Goal: Find specific page/section: Find specific page/section

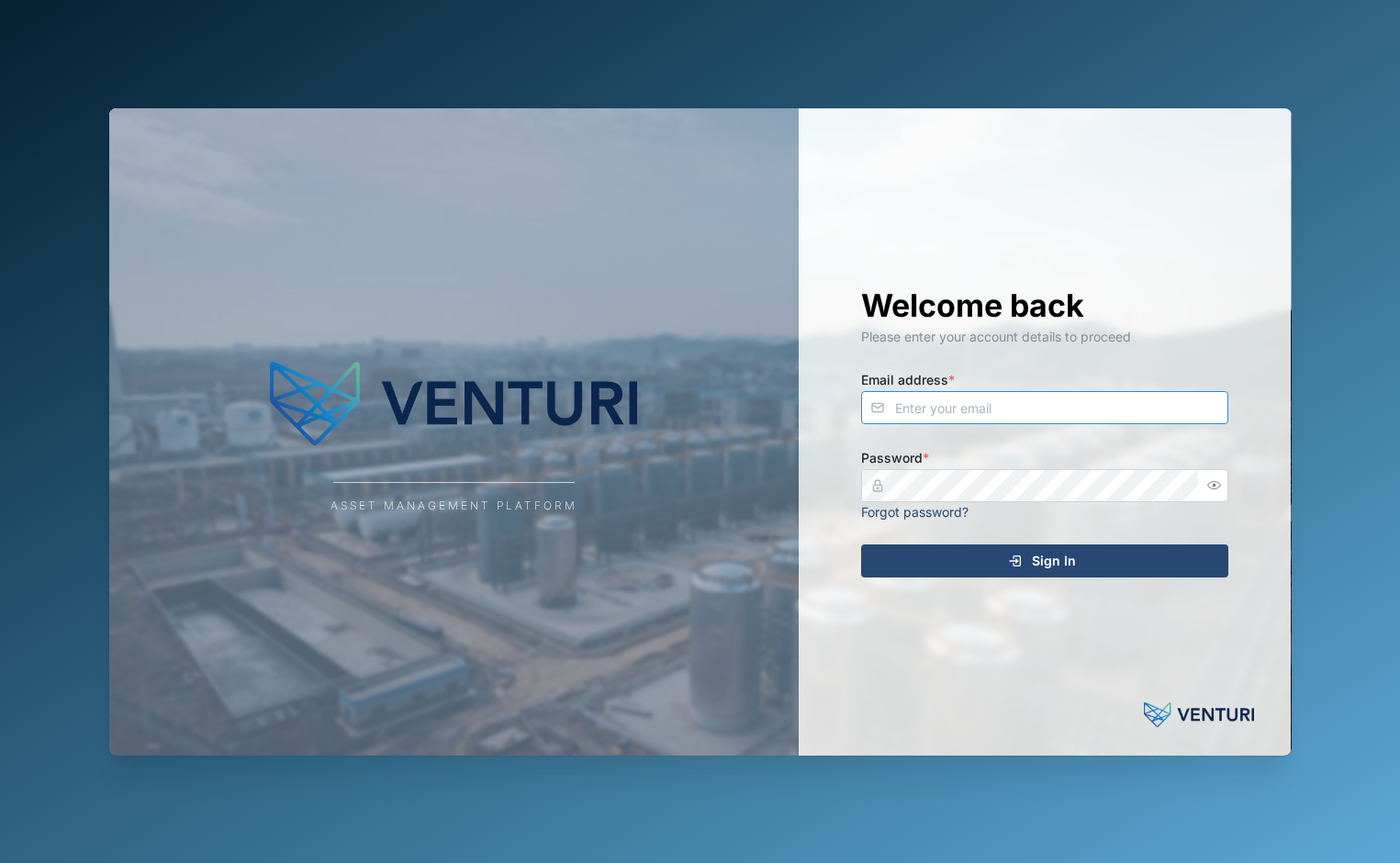
click at [897, 393] on input "Email address *" at bounding box center [1045, 407] width 368 height 33
type input "[EMAIL_ADDRESS][DOMAIN_NAME]"
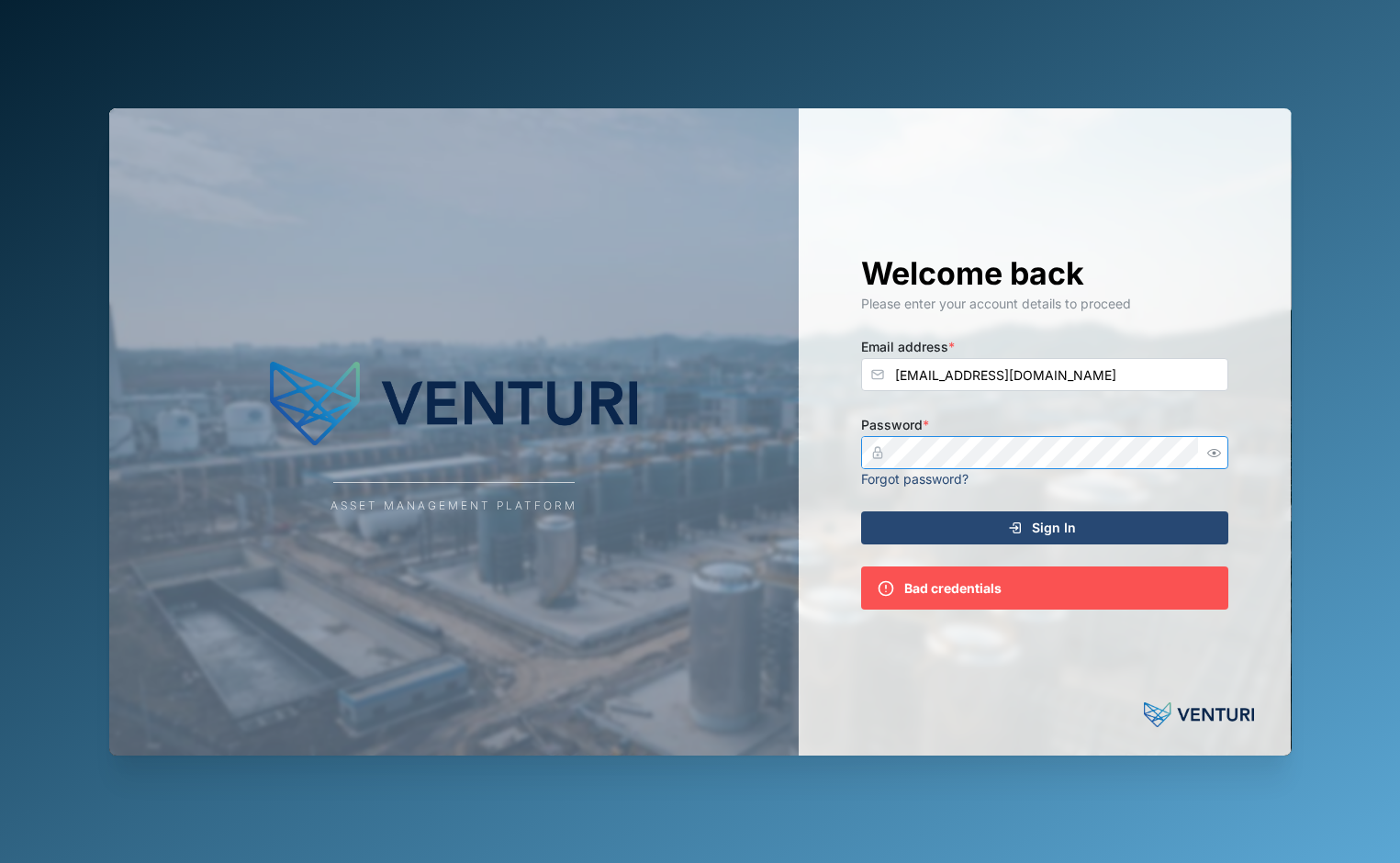
click at [817, 476] on div "Welcome back Please enter your account details to proceed Email address * [EMAI…" at bounding box center [1045, 431] width 493 height 647
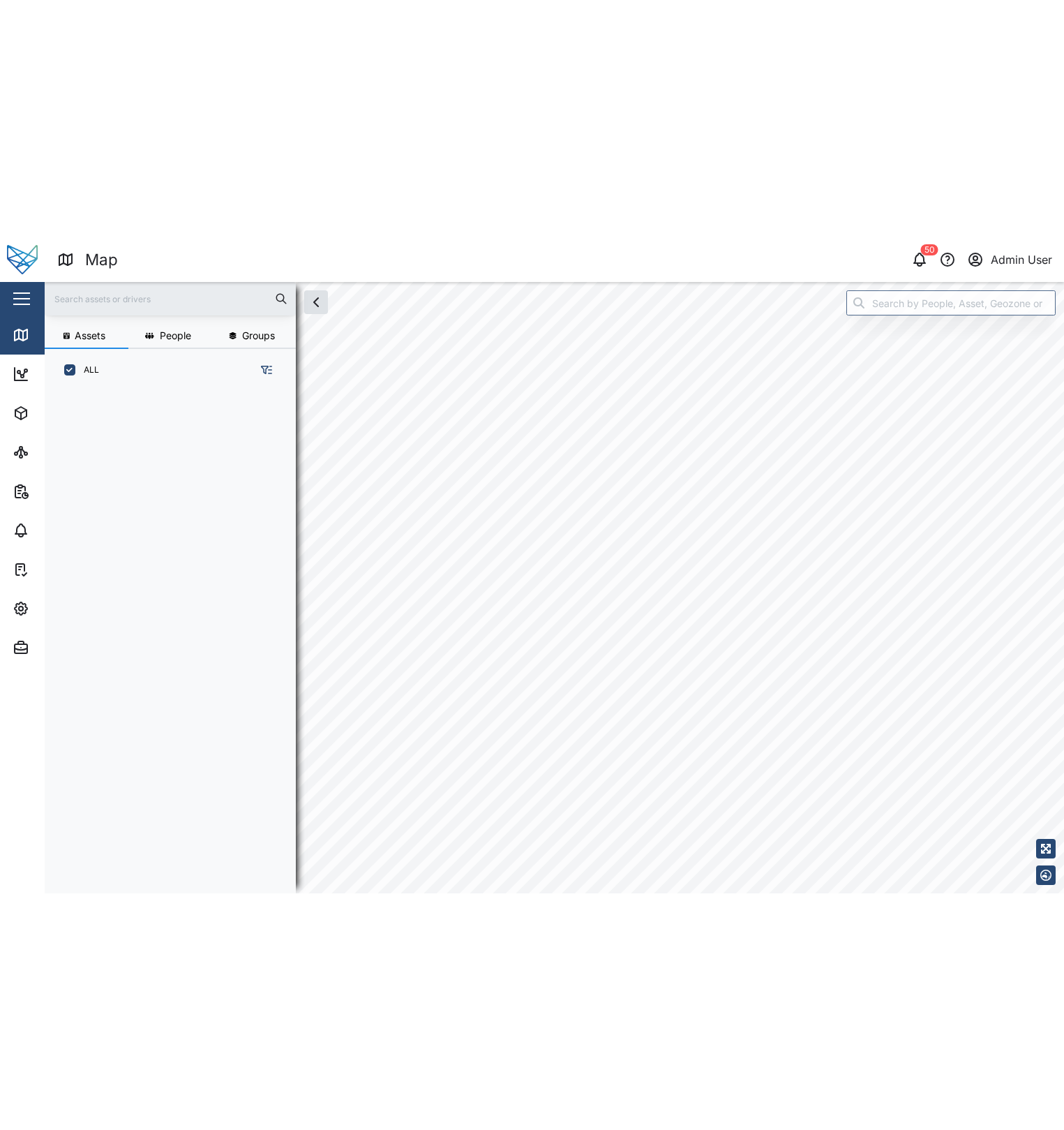
scroll to position [11, 11]
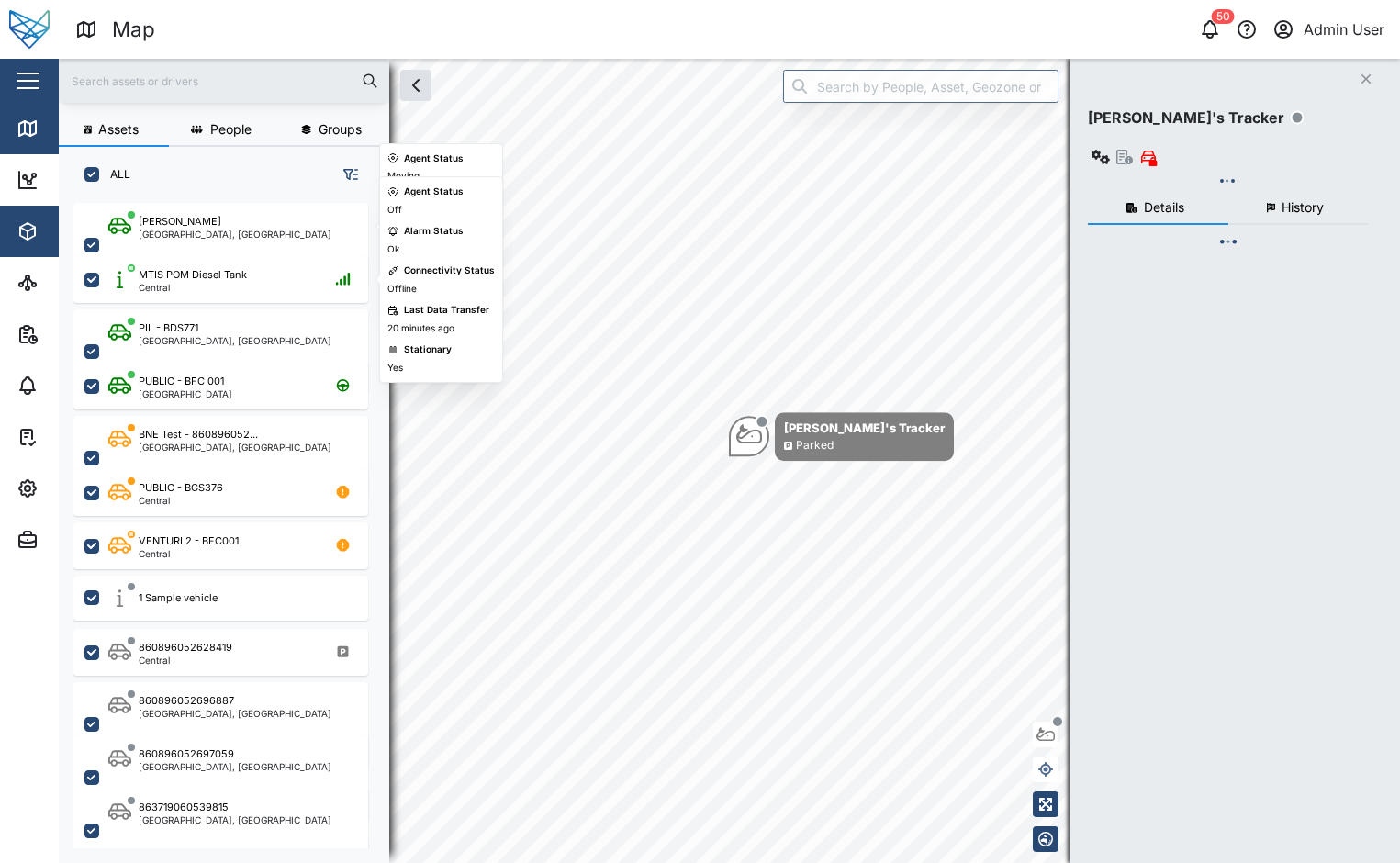
click at [22, 232] on icon "button" at bounding box center [28, 231] width 22 height 22
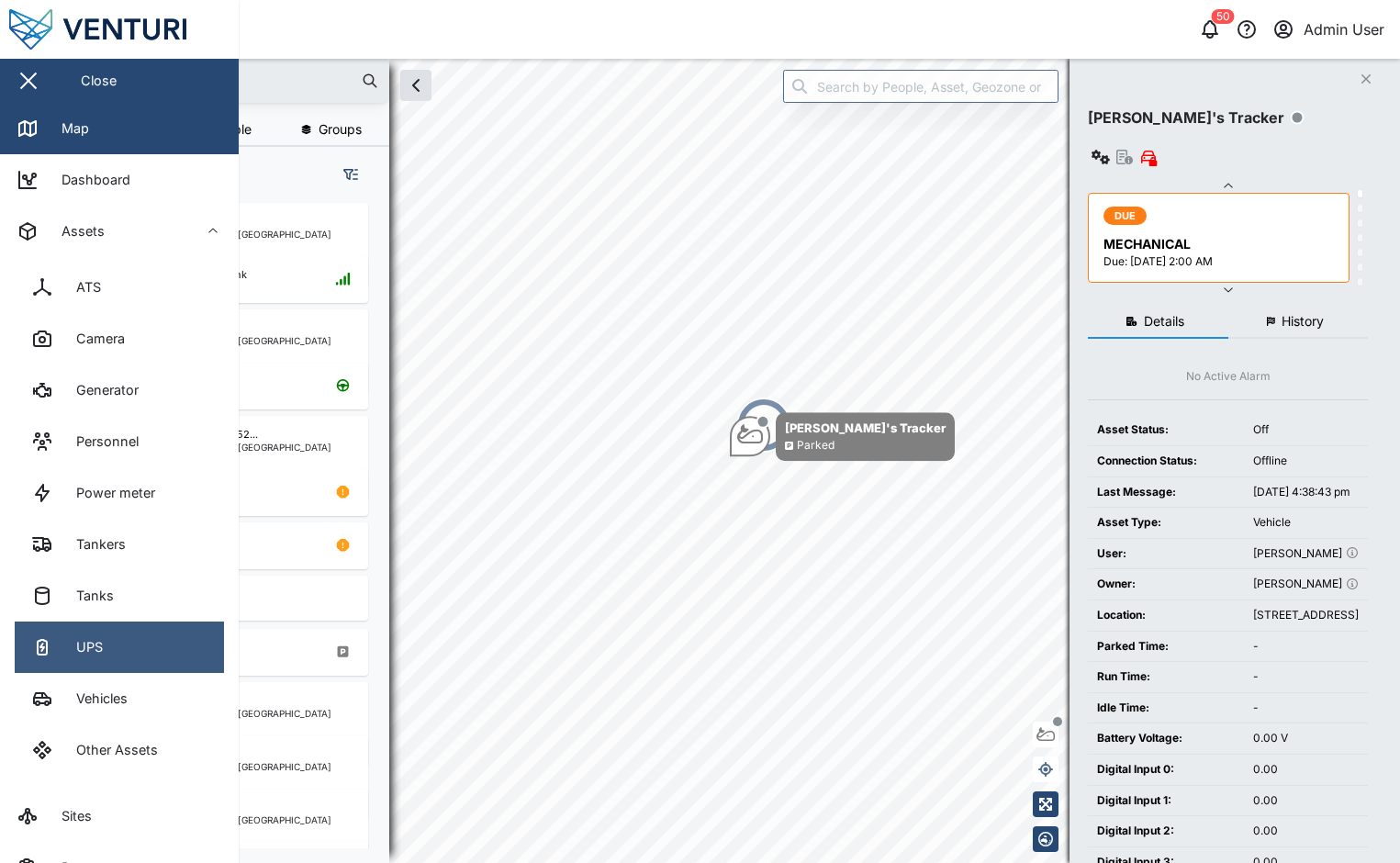
click at [86, 647] on div "UPS" at bounding box center [82, 647] width 41 height 20
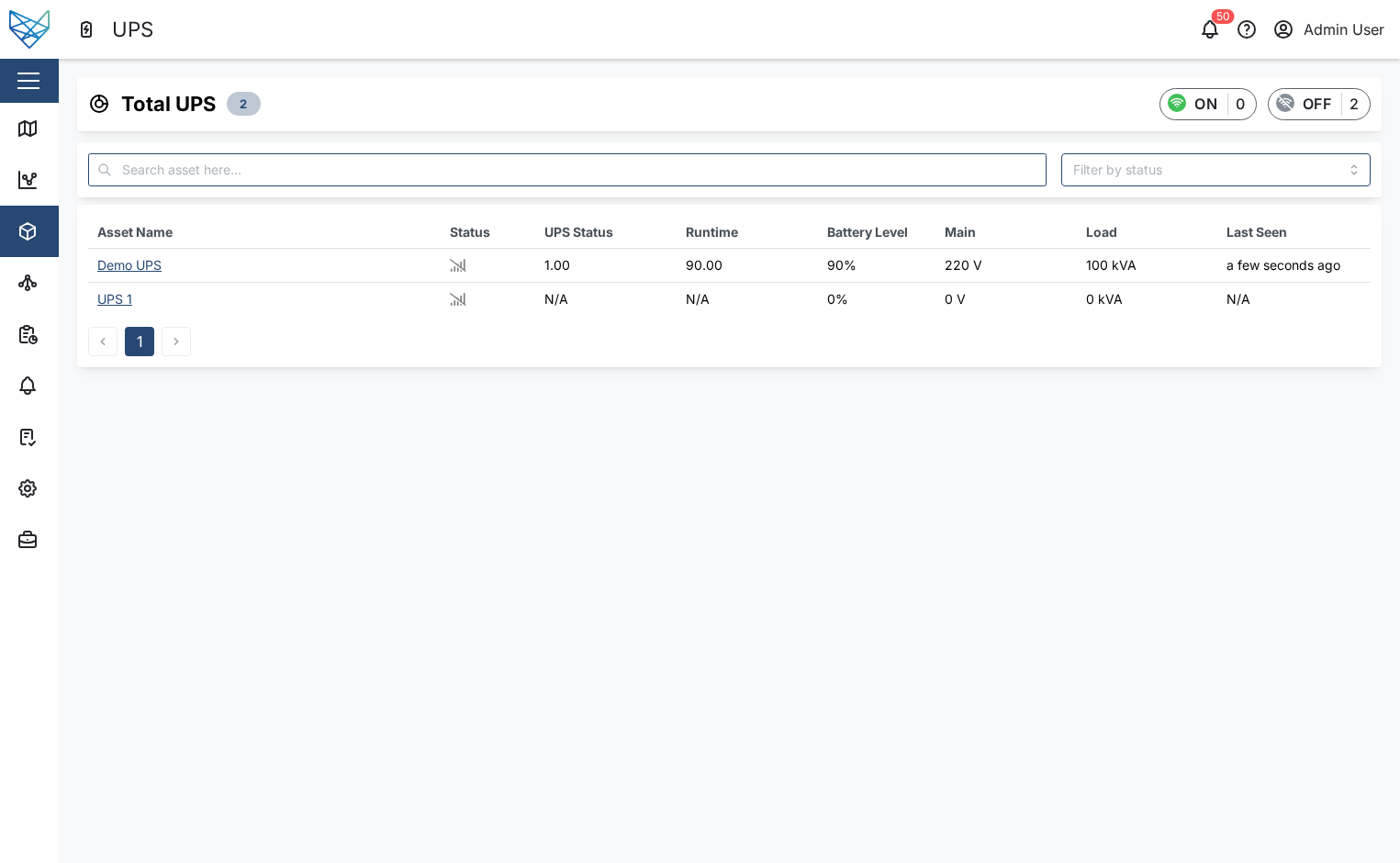
click at [112, 305] on div "UPS 1" at bounding box center [114, 299] width 35 height 16
click at [127, 265] on div "Demo UPS" at bounding box center [129, 265] width 65 height 16
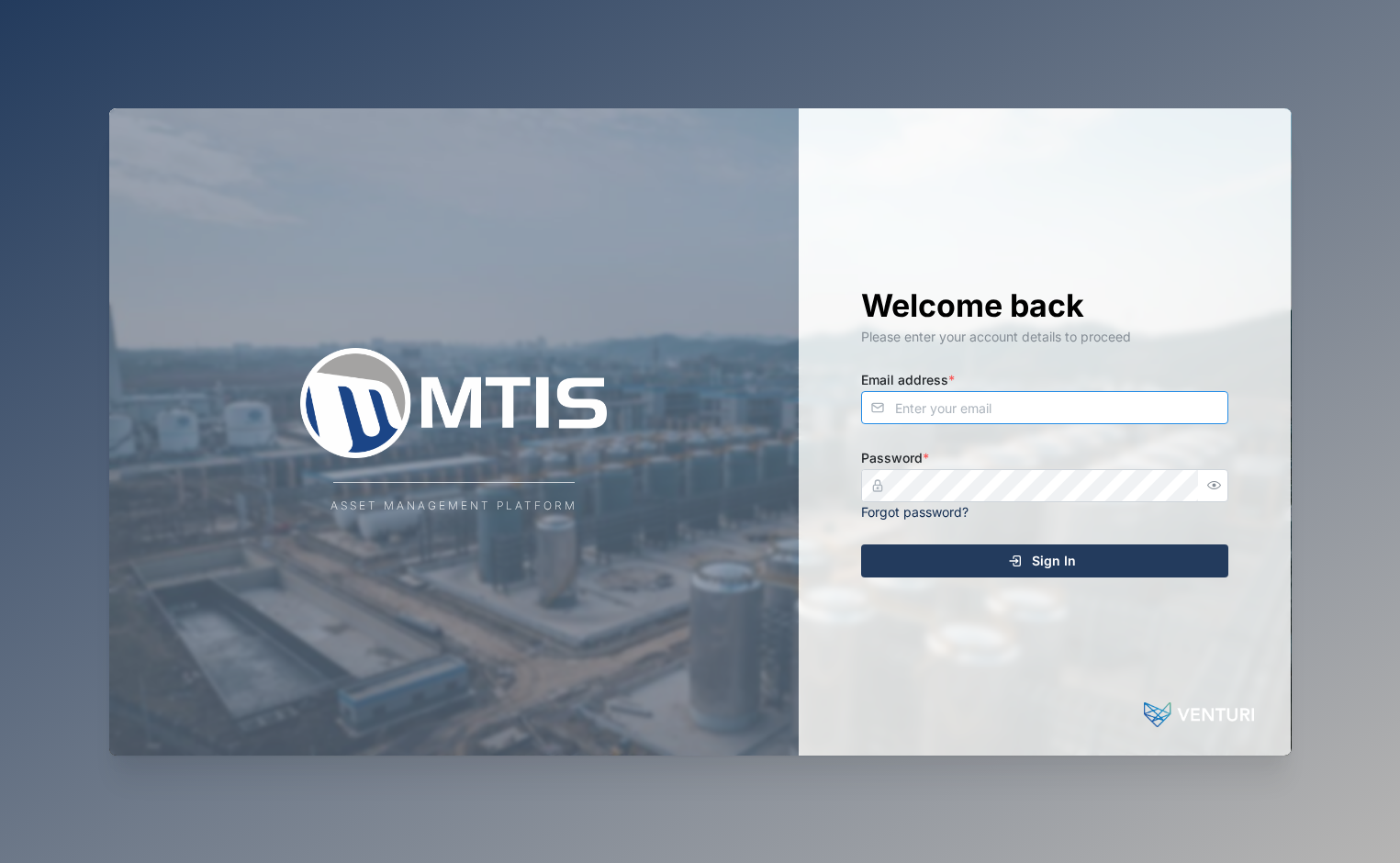
click at [955, 412] on input "Email address *" at bounding box center [1045, 407] width 368 height 33
type input "[EMAIL_ADDRESS][DOMAIN_NAME]"
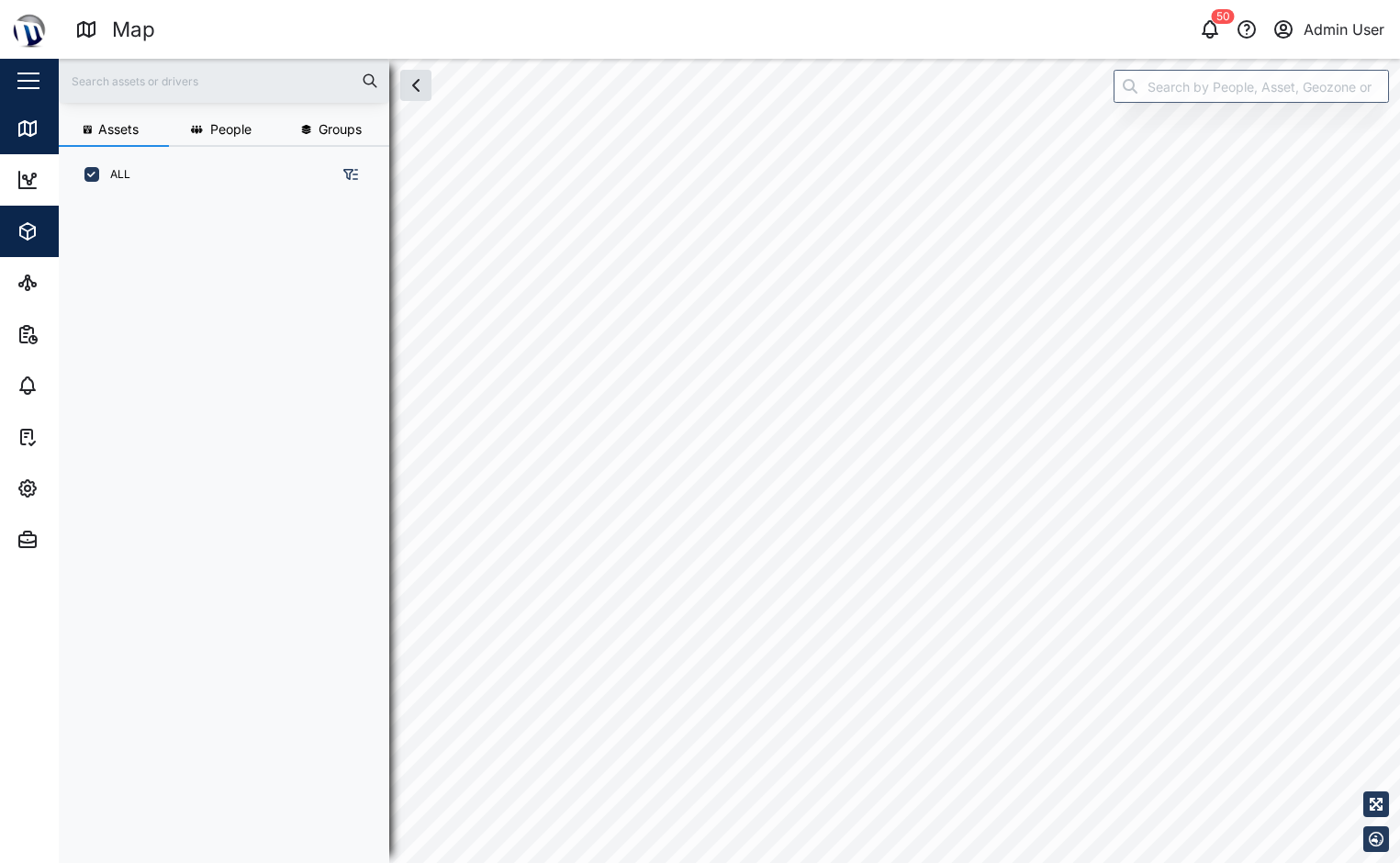
click at [30, 226] on icon "button" at bounding box center [28, 231] width 22 height 22
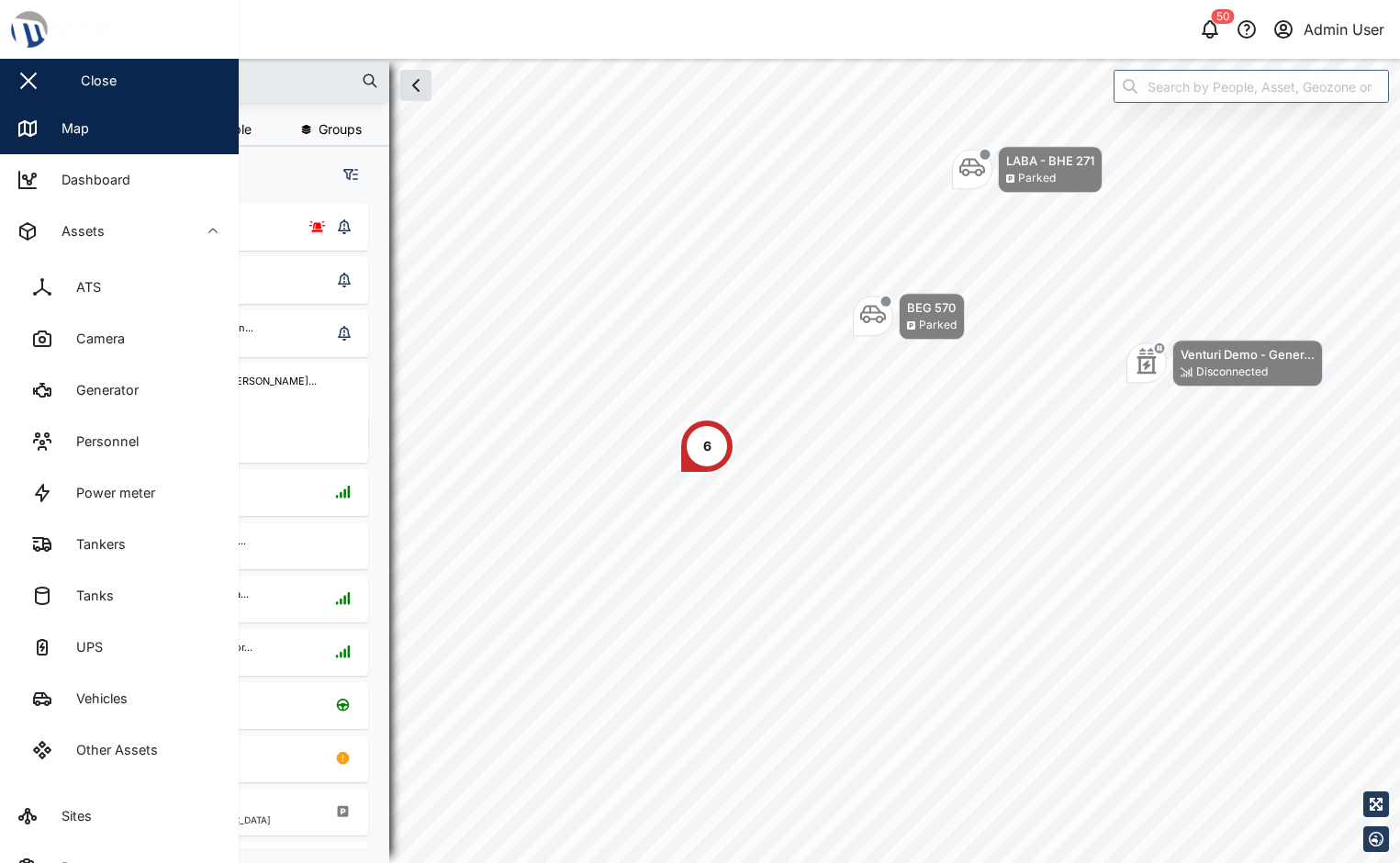
scroll to position [638, 287]
click at [113, 658] on link "UPS" at bounding box center [119, 647] width 210 height 52
